Goal: Task Accomplishment & Management: Complete application form

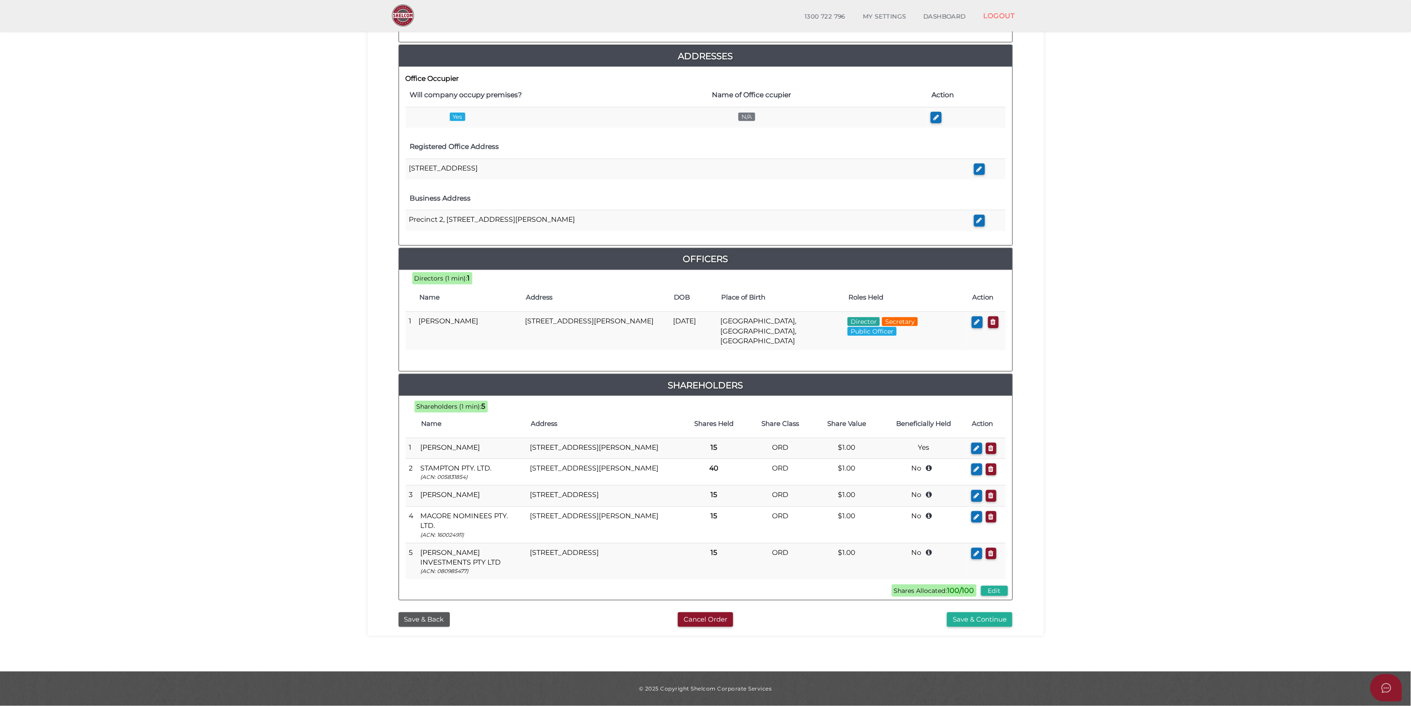
scroll to position [210, 0]
click at [984, 624] on button "Save & Continue" at bounding box center [979, 620] width 65 height 15
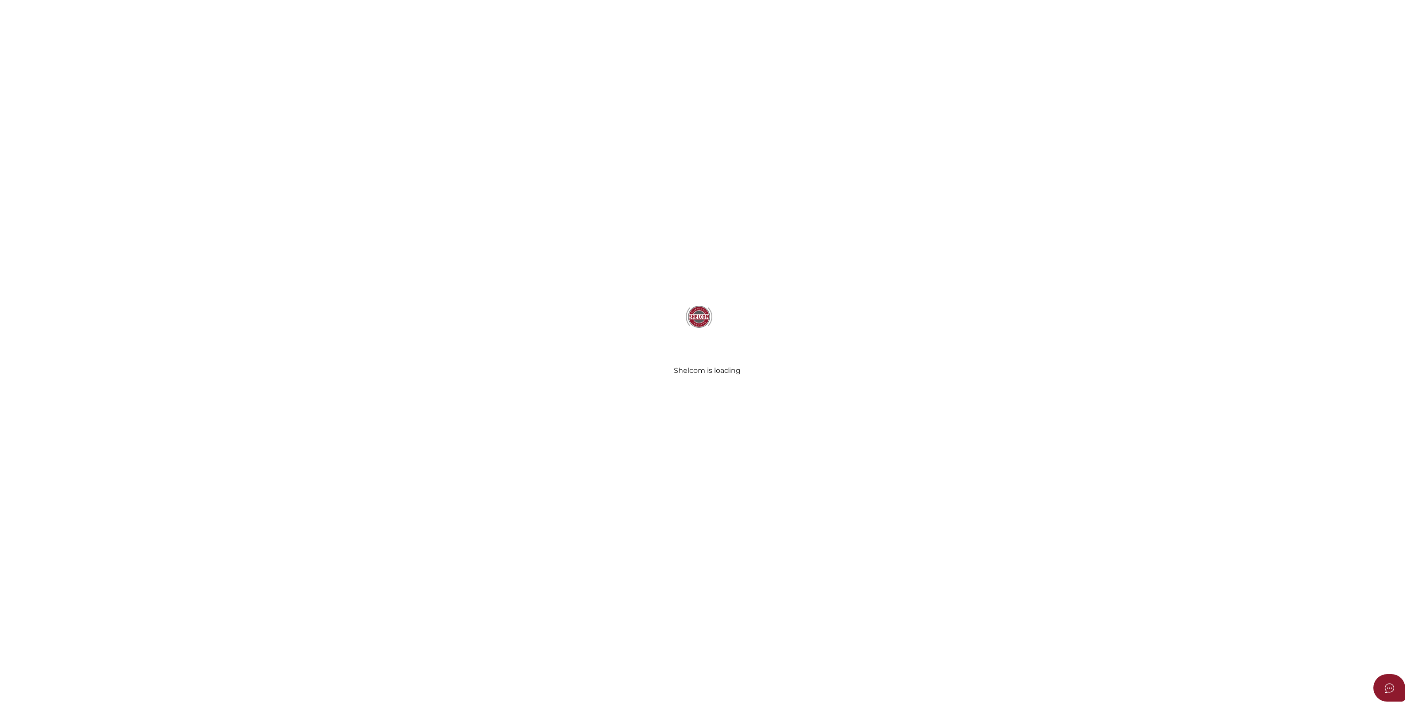
select select "Comb Binding"
radio input "true"
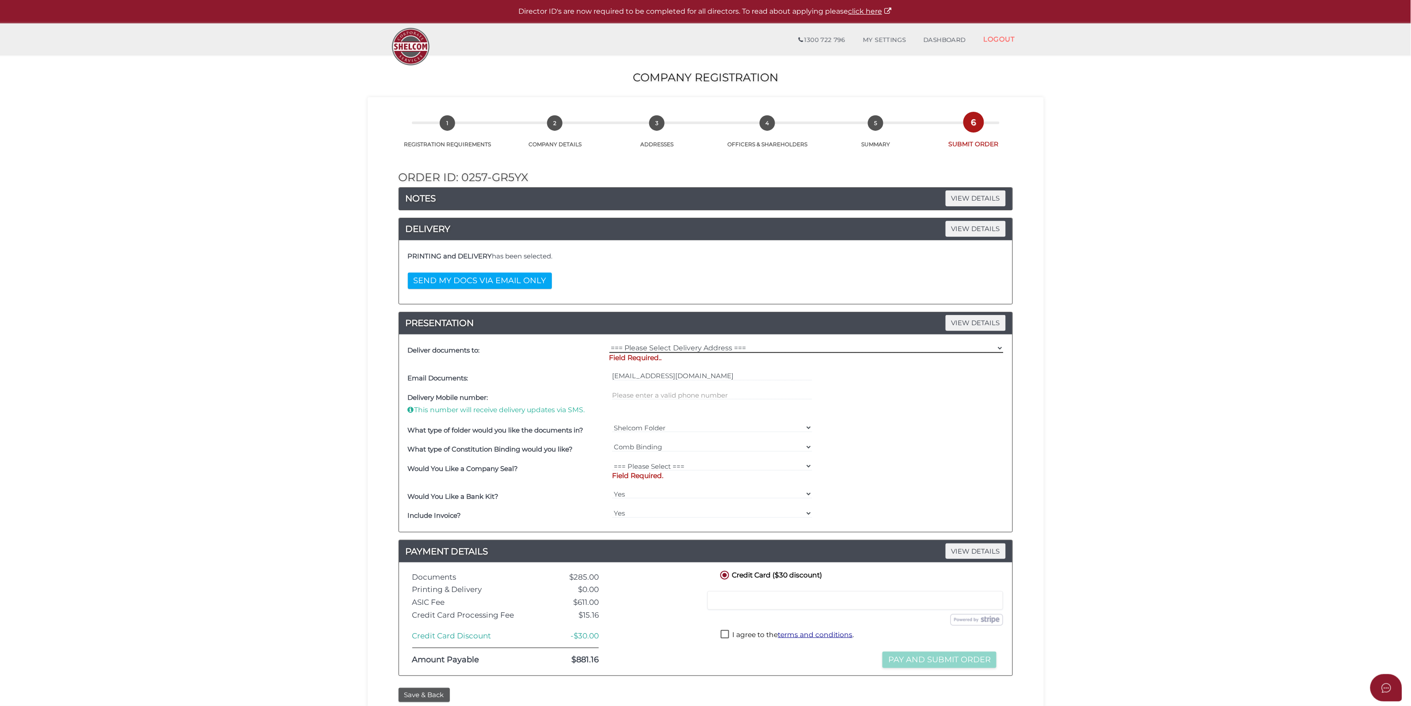
click at [680, 350] on select "=== Please Select Delivery Address === (User Address - Sue Prestney) Tenancy 2,…" at bounding box center [806, 348] width 394 height 10
select select "0"
click at [609, 344] on select "=== Please Select Delivery Address === (User Address - Sue Prestney) Tenancy 2,…" at bounding box center [806, 348] width 394 height 10
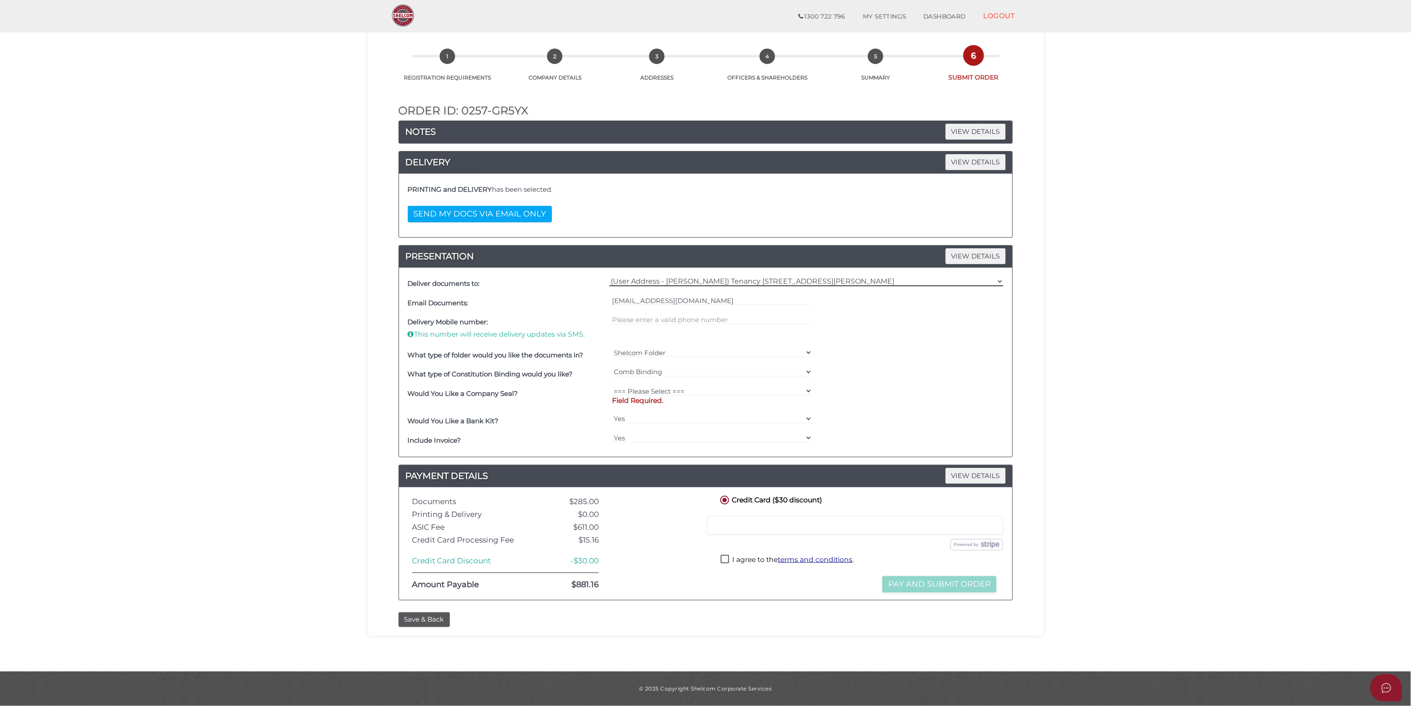
scroll to position [36, 0]
click at [719, 389] on select "=== Please Select === Fold Seal $50 No Seal" at bounding box center [712, 391] width 200 height 10
click at [722, 390] on select "=== Please Select === Fold Seal $50 No Seal" at bounding box center [712, 391] width 200 height 10
select select "0"
click at [612, 394] on select "=== Please Select === Fold Seal $50 No Seal" at bounding box center [712, 391] width 200 height 10
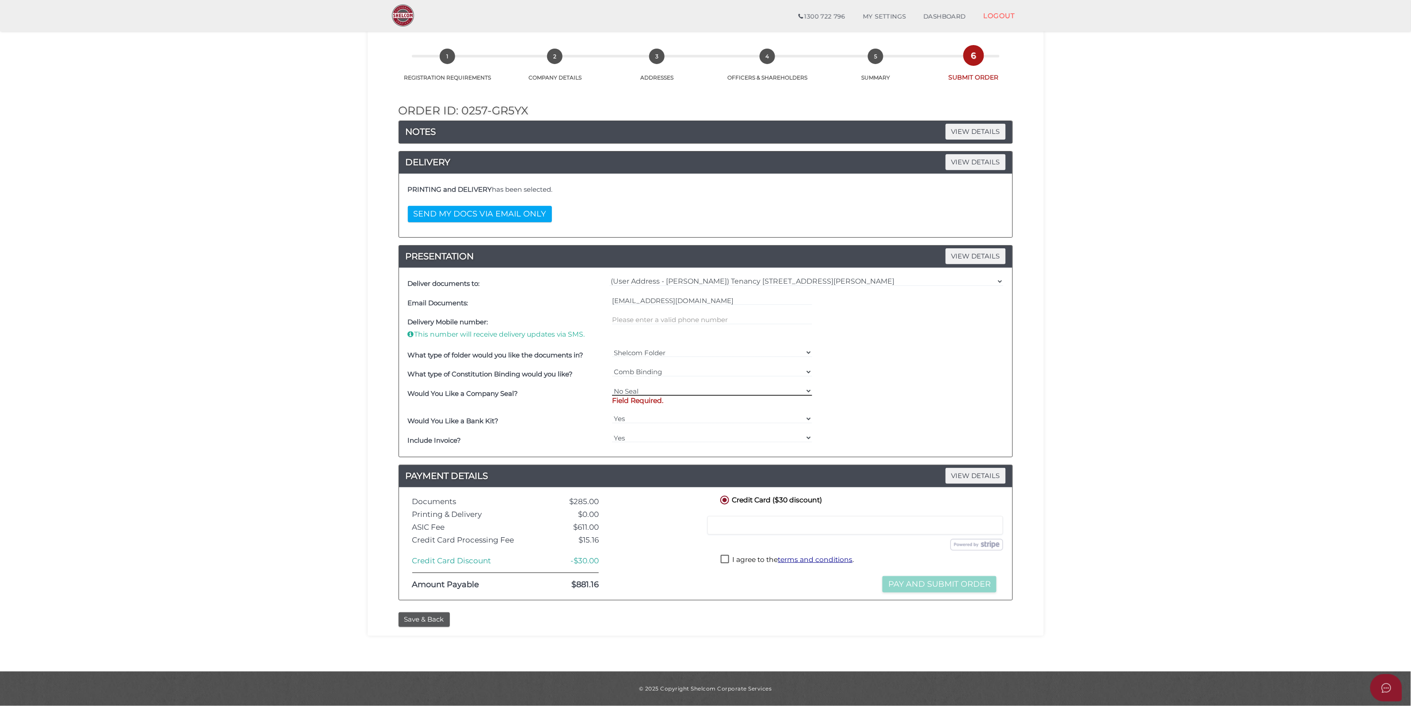
scroll to position [28, 0]
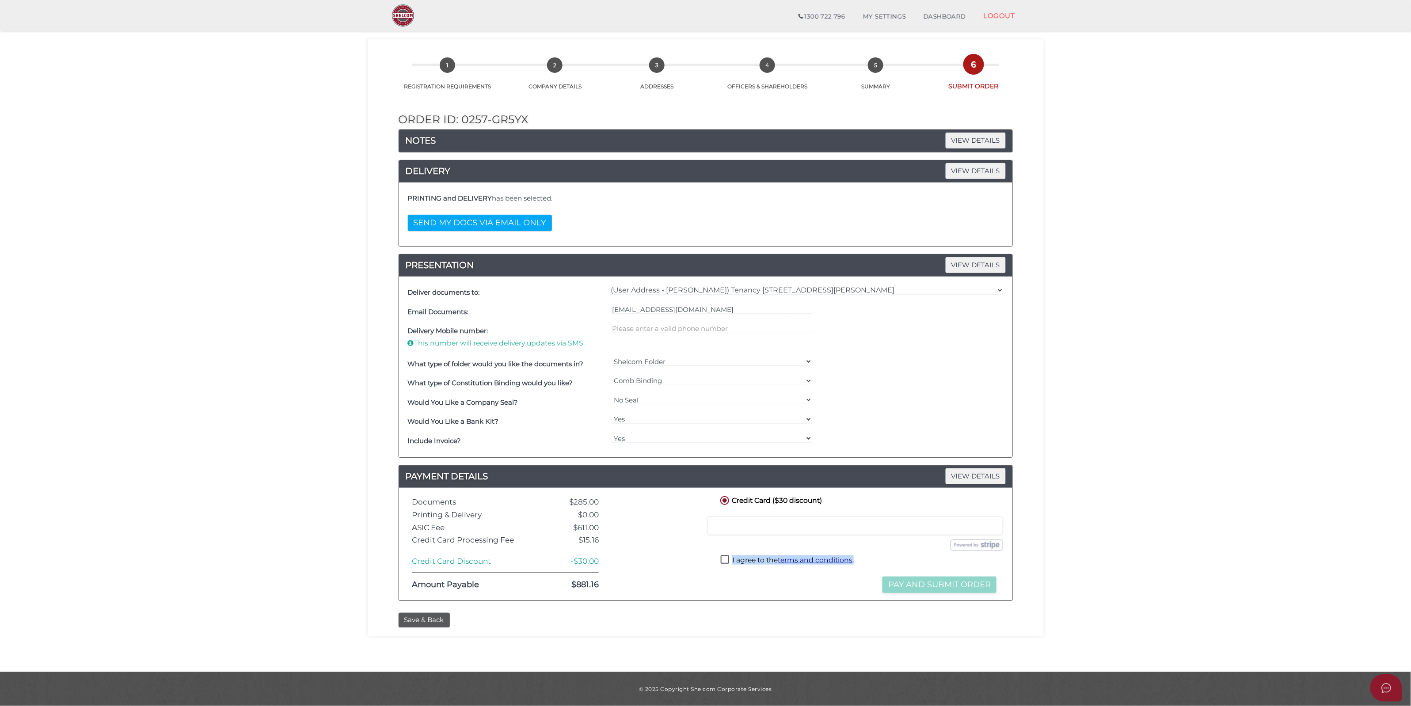
click at [725, 558] on div "Credit Card ($30 discount) Credit or Debit Card Loading saved cards... Select a…" at bounding box center [858, 544] width 293 height 99
click at [725, 558] on label "I agree to the terms and conditions ." at bounding box center [787, 560] width 133 height 11
checkbox input "true"
click at [194, 43] on section "Company Registration c2f390e6aad22dc92a54e1e6055c4121 1 REGISTRATION REQUIREMEN…" at bounding box center [705, 334] width 1411 height 675
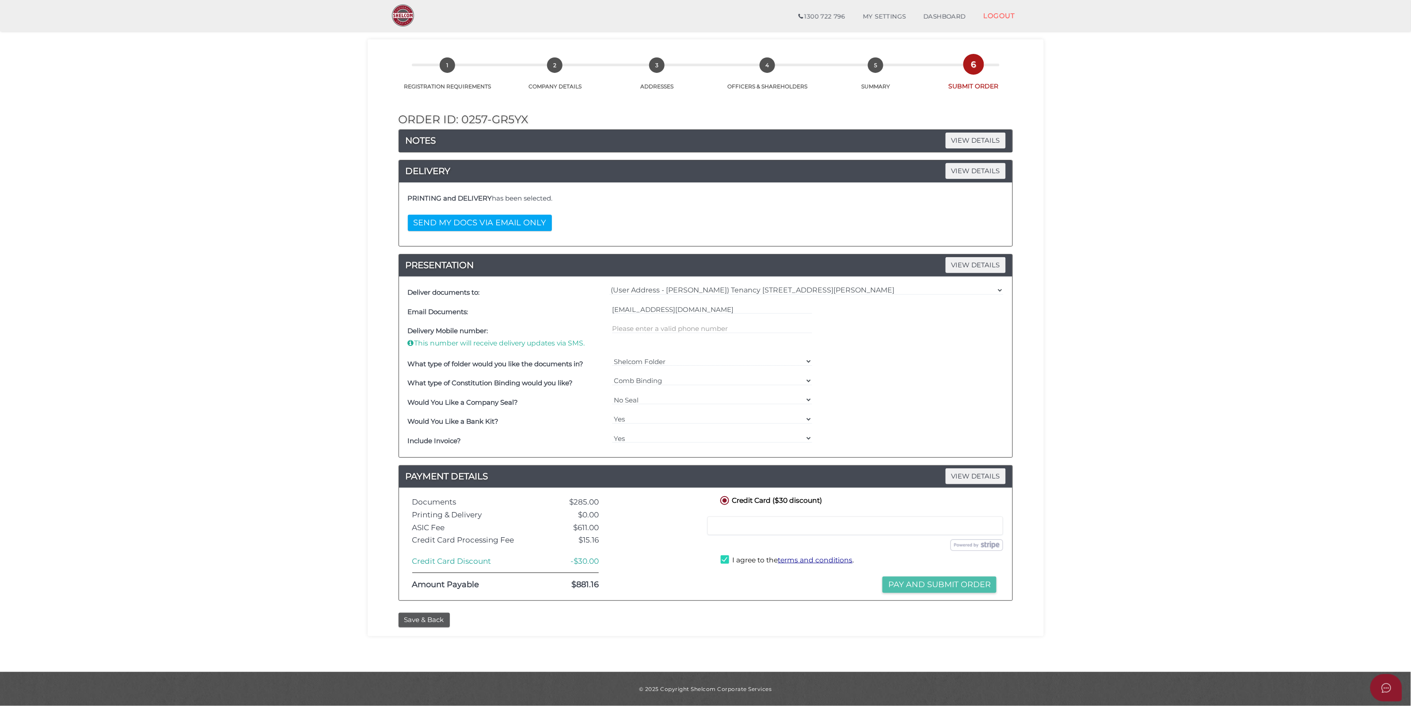
click at [948, 582] on button "Pay and Submit Order" at bounding box center [940, 585] width 114 height 16
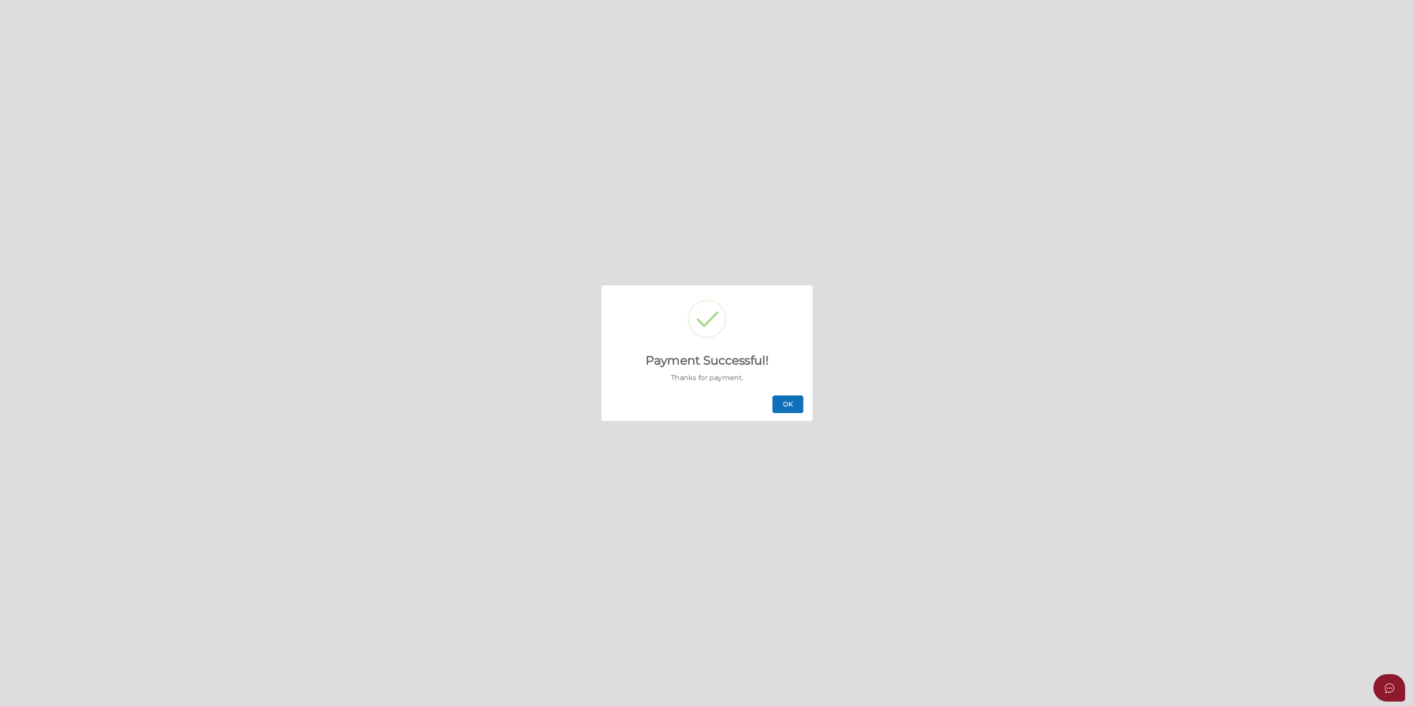
click at [788, 399] on button "OK" at bounding box center [787, 405] width 31 height 18
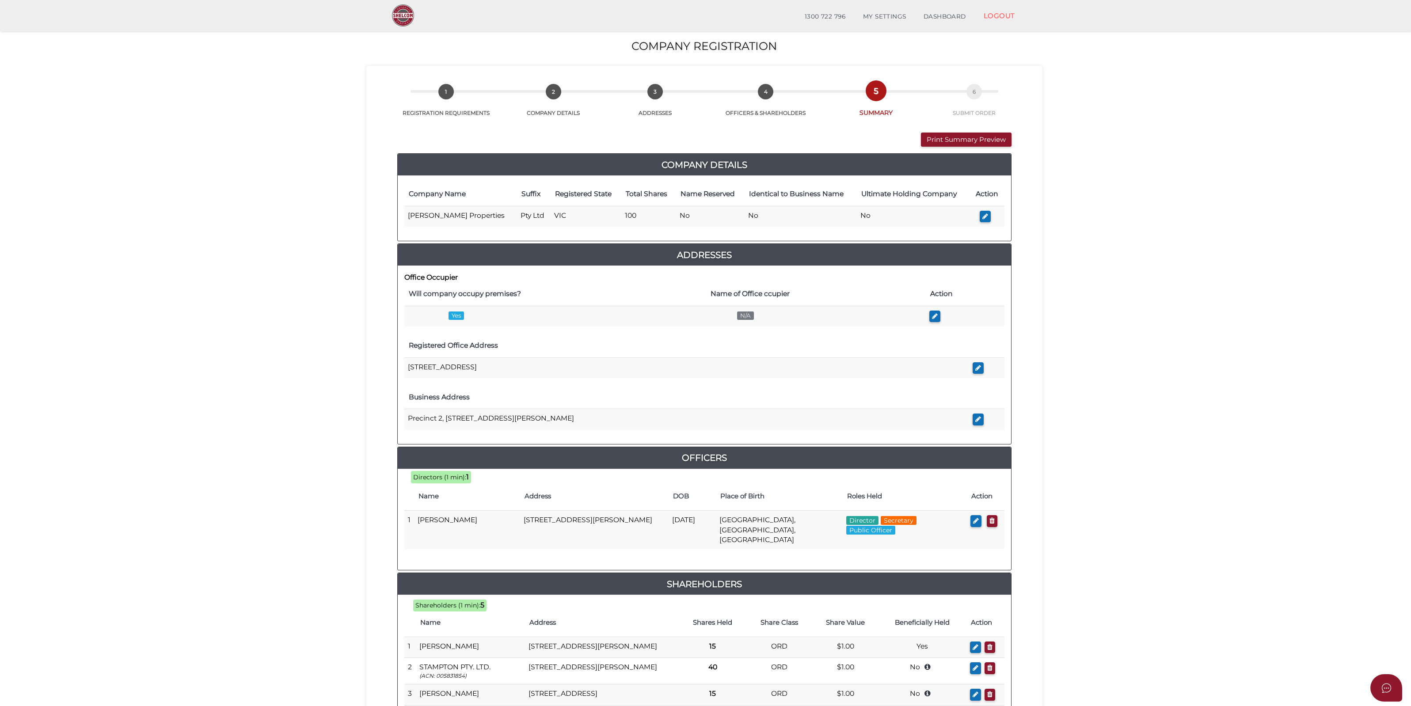
scroll to position [210, 0]
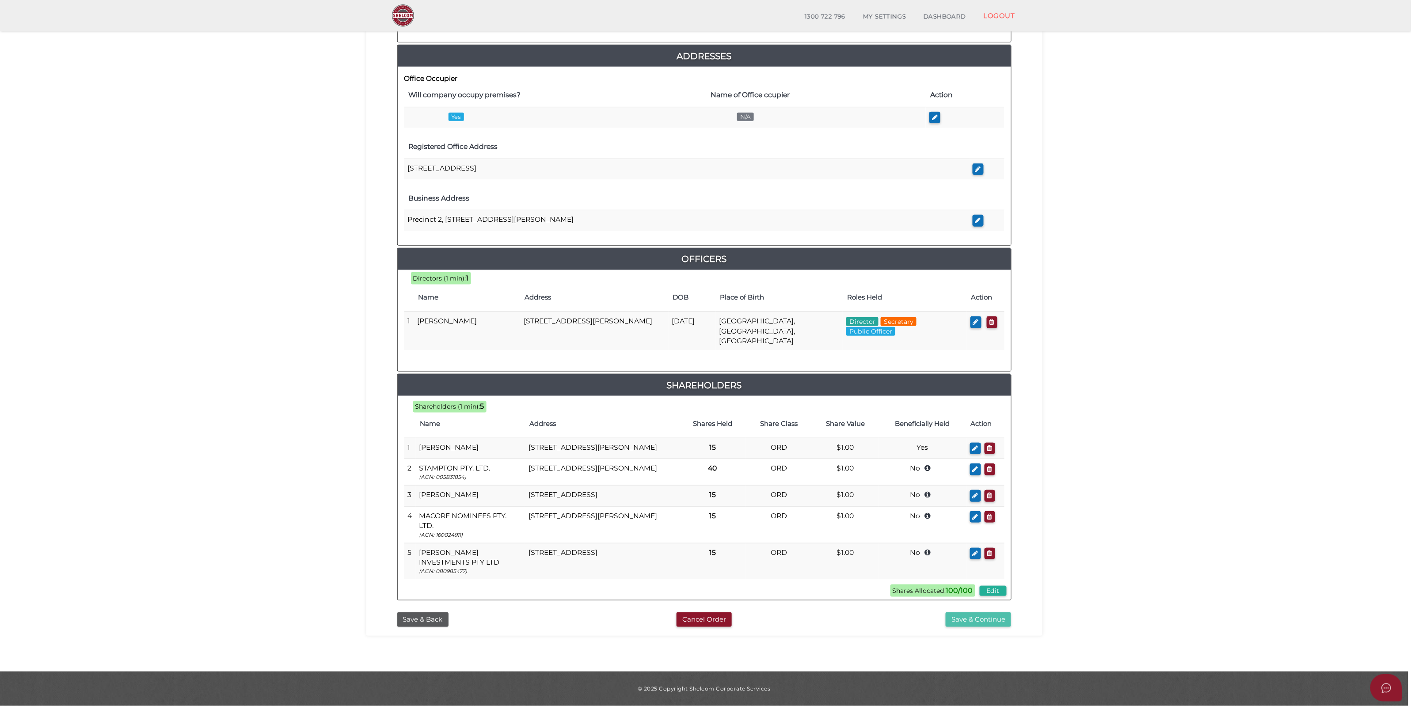
click at [951, 620] on button "Save & Continue" at bounding box center [978, 620] width 65 height 15
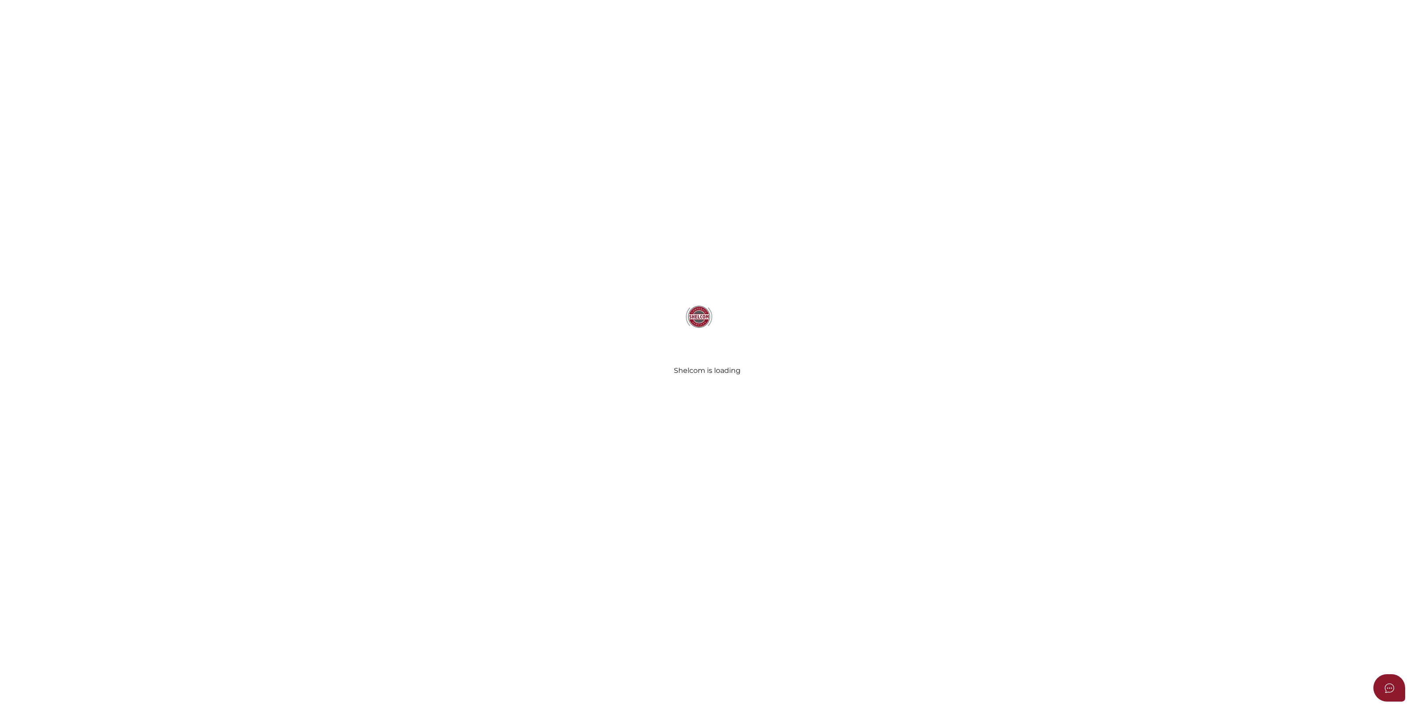
select select "Comb Binding"
radio input "true"
